Goal: Information Seeking & Learning: Learn about a topic

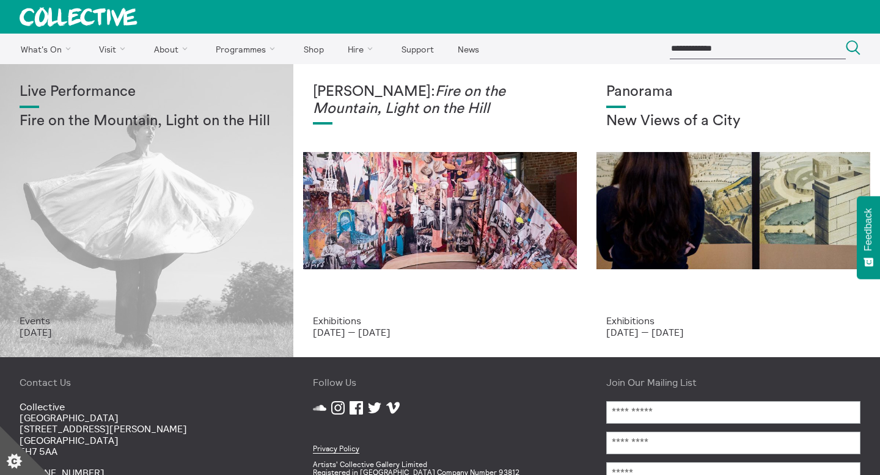
click at [21, 70] on div "Live Performance Fire on the Mountain, Light on the Hill Events 22 Aug 2025" at bounding box center [146, 210] width 293 height 293
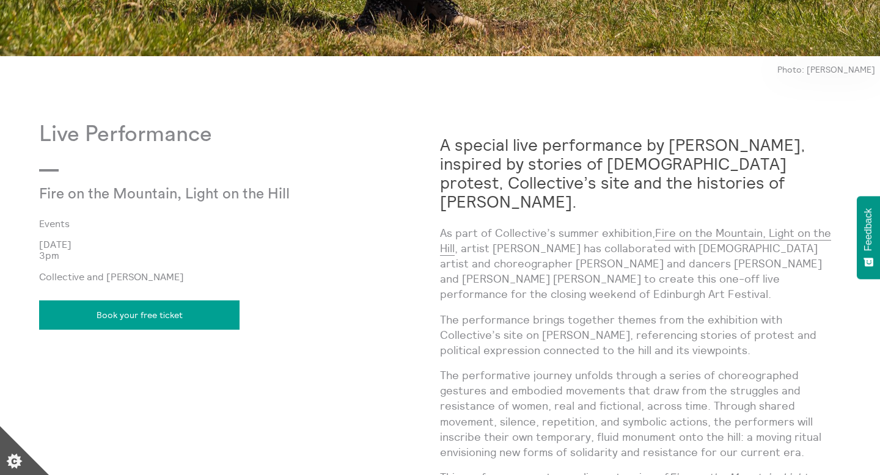
scroll to position [892, 0]
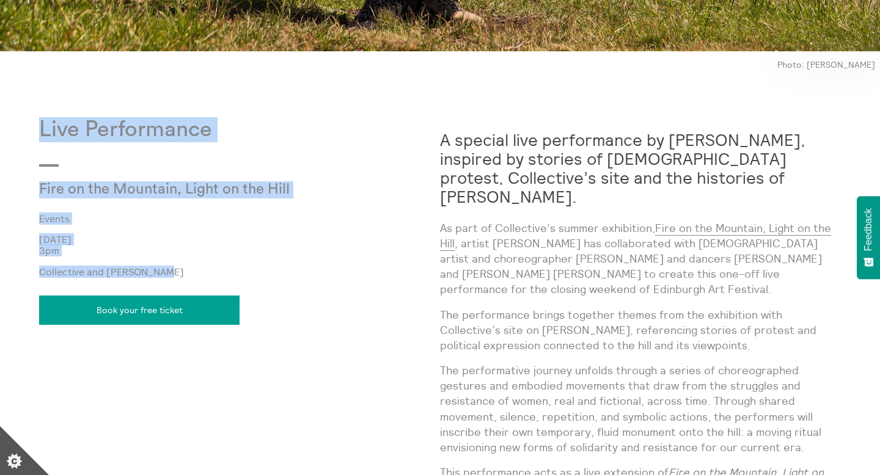
drag, startPoint x: 171, startPoint y: 271, endPoint x: 29, endPoint y: 115, distance: 211.0
click at [29, 115] on body "**********" at bounding box center [440, 57] width 880 height 1898
copy div "Live Performance Fire on the Mountain, Light on the Hill Events [DATE] 3pm Coll…"
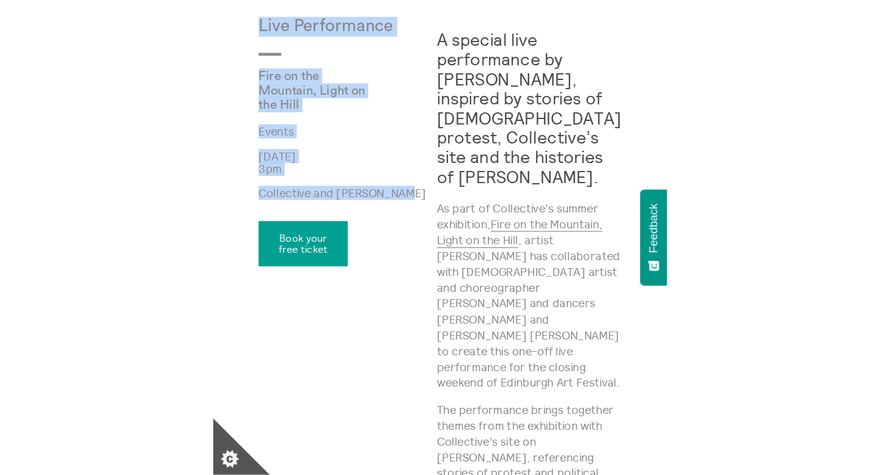
scroll to position [498, 0]
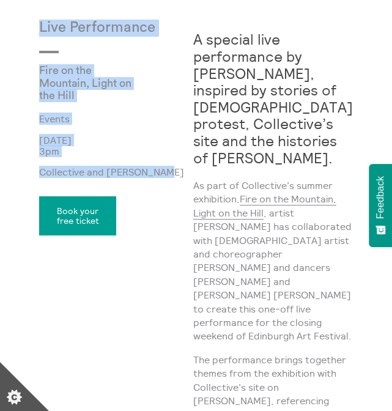
copy div "Live Performance Fire on the Mountain, Light on the Hill Events [DATE] 3pm Coll…"
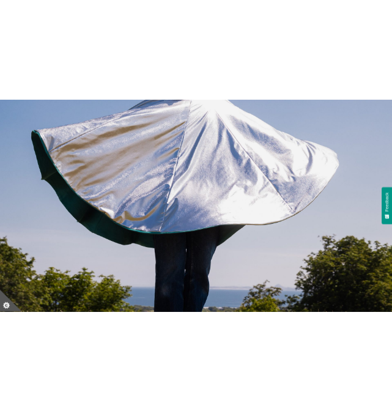
scroll to position [0, 0]
